Goal: Information Seeking & Learning: Find specific fact

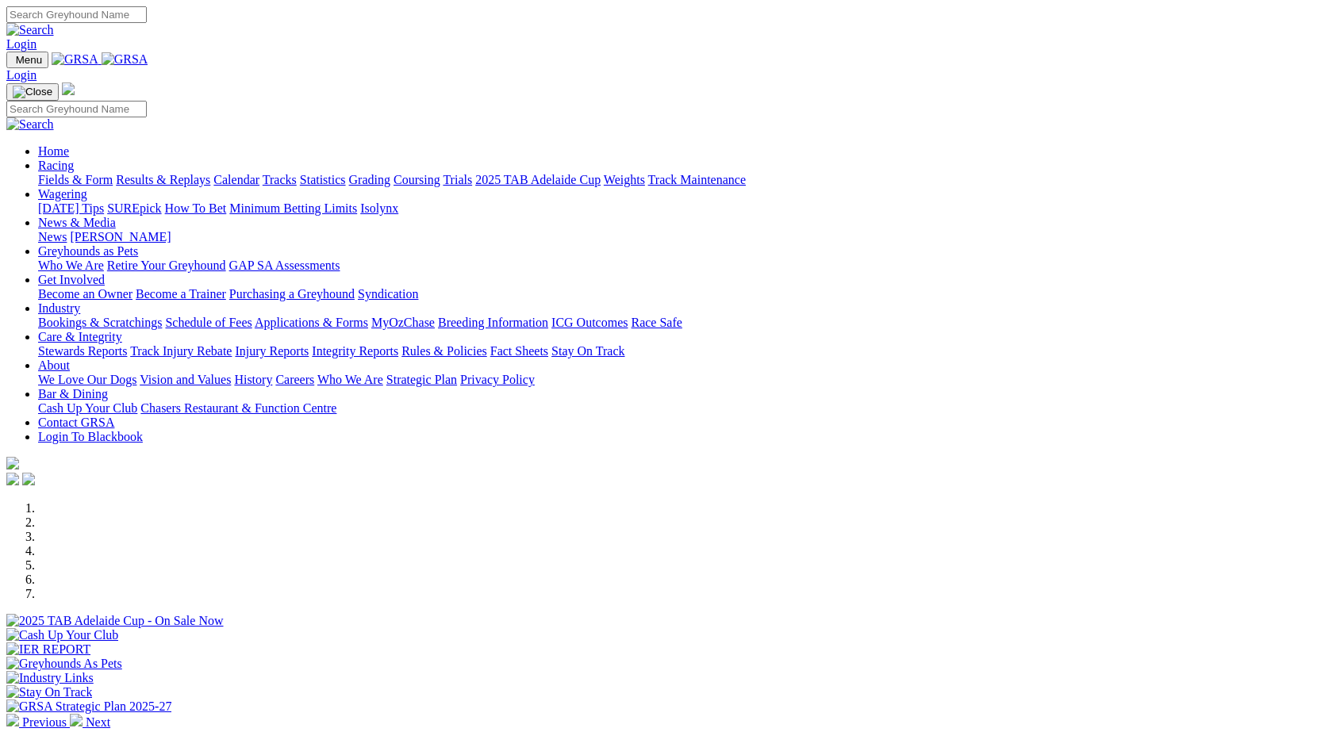
scroll to position [545, 0]
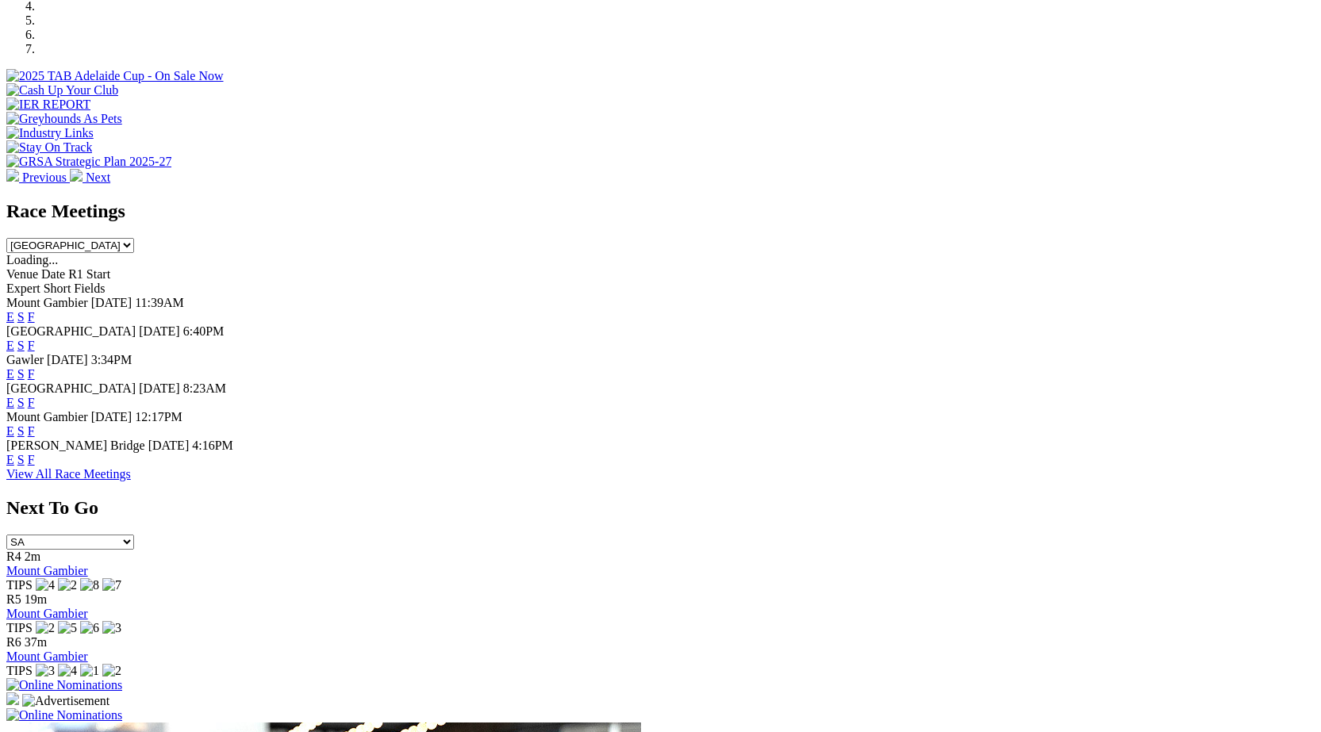
click at [35, 463] on link "F" at bounding box center [31, 459] width 7 height 13
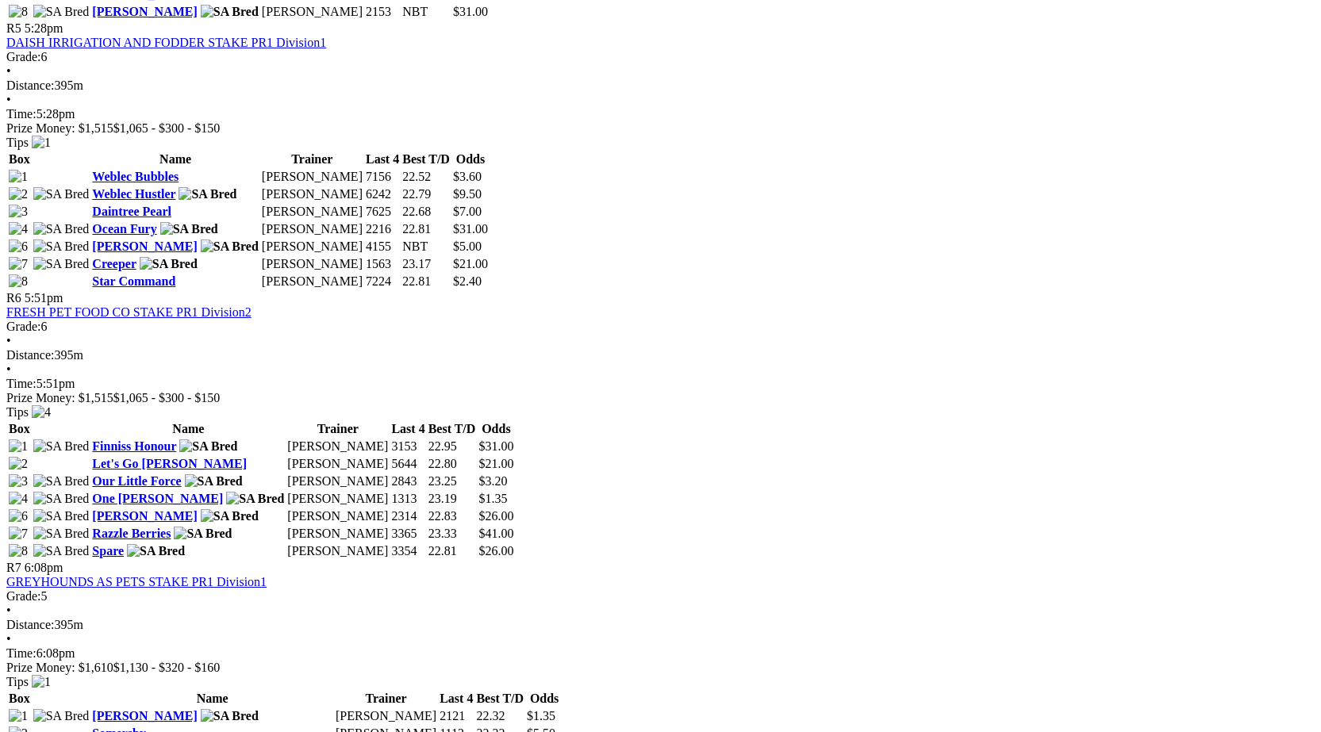
scroll to position [1962, 0]
